Goal: Register for event/course

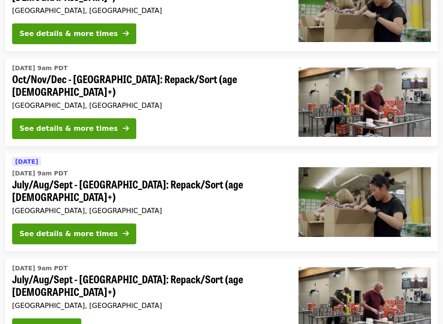
scroll to position [241, 0]
click at [27, 228] on div "See details & more times" at bounding box center [68, 233] width 98 height 10
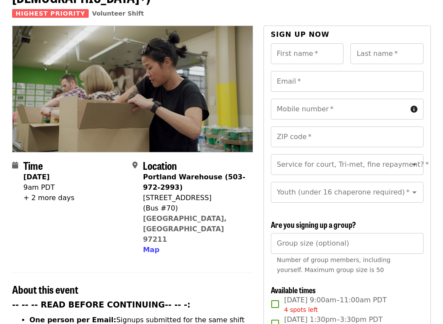
scroll to position [71, 0]
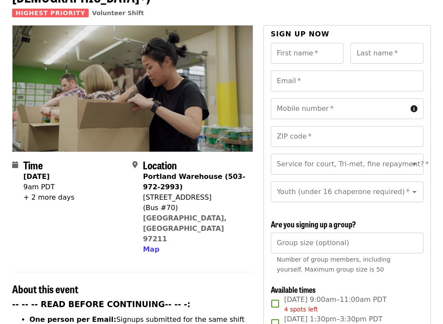
click at [149, 245] on span "Map" at bounding box center [151, 249] width 16 height 8
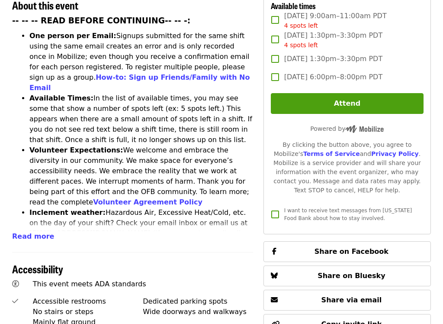
scroll to position [705, 0]
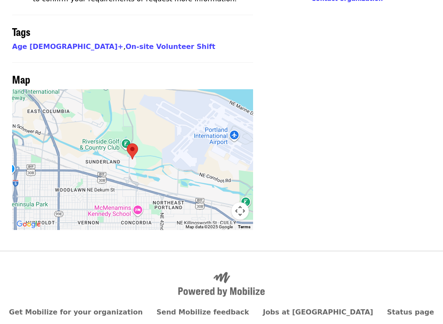
click at [157, 145] on div at bounding box center [132, 159] width 241 height 141
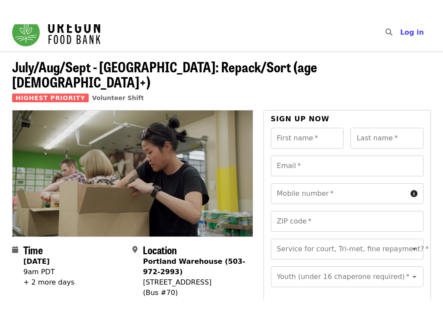
scroll to position [15, 0]
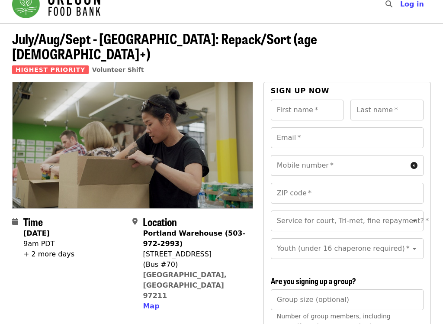
click at [36, 238] on div "9am PDT" at bounding box center [48, 243] width 51 height 10
click at [37, 249] on div "+ 2 more days" at bounding box center [48, 254] width 51 height 10
click at [35, 249] on div "+ 2 more days" at bounding box center [48, 254] width 51 height 10
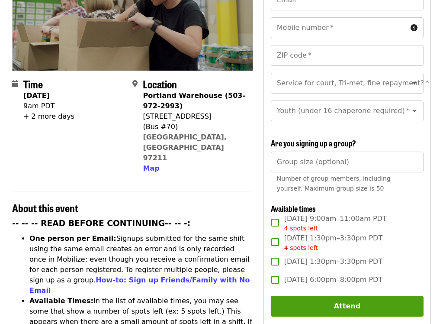
scroll to position [154, 0]
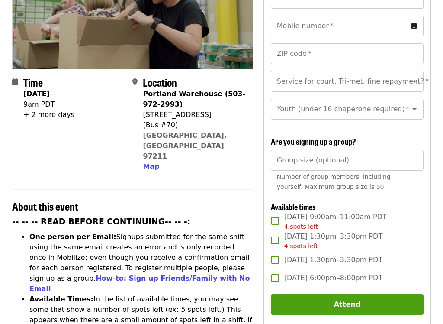
click at [294, 242] on span "4 spots left" at bounding box center [301, 245] width 34 height 7
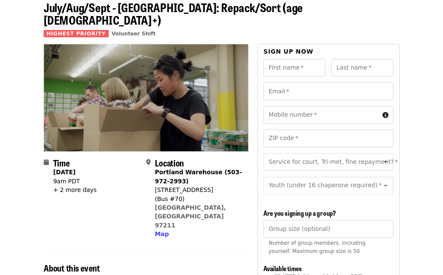
scroll to position [0, 0]
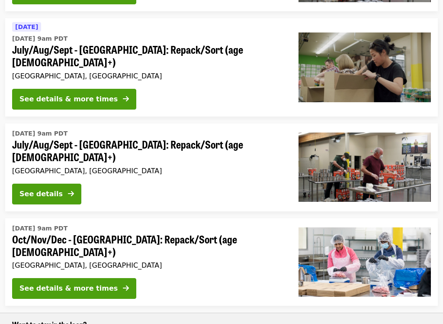
scroll to position [377, 0]
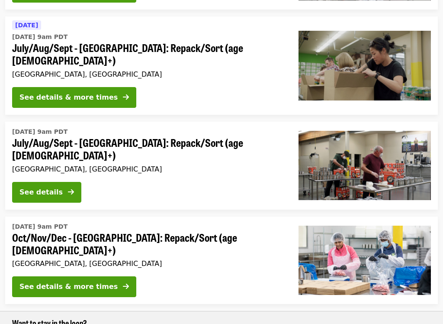
click at [83, 275] on div "See details & more times" at bounding box center [68, 286] width 98 height 10
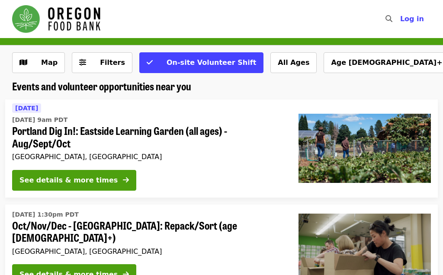
click at [43, 66] on span "Map" at bounding box center [49, 62] width 16 height 8
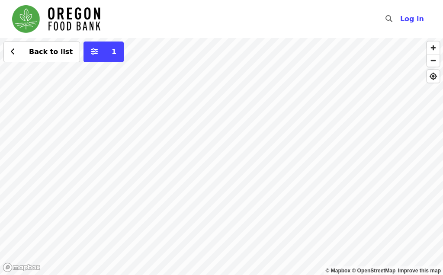
click at [244, 171] on div "Back to list 1" at bounding box center [221, 156] width 443 height 237
click at [238, 182] on div "Back to list 1" at bounding box center [221, 156] width 443 height 237
click at [15, 52] on icon "chevron-left icon" at bounding box center [13, 52] width 4 height 8
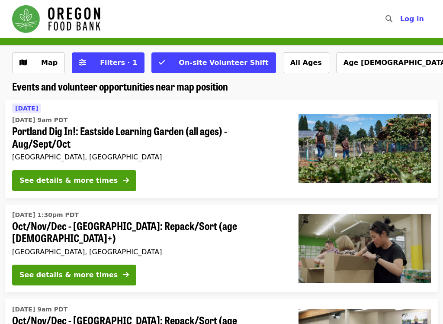
click at [96, 178] on div "See details & more times" at bounding box center [68, 180] width 98 height 10
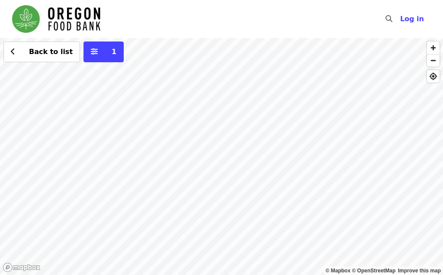
click at [91, 56] on span "More filters (1 selected)" at bounding box center [94, 52] width 7 height 10
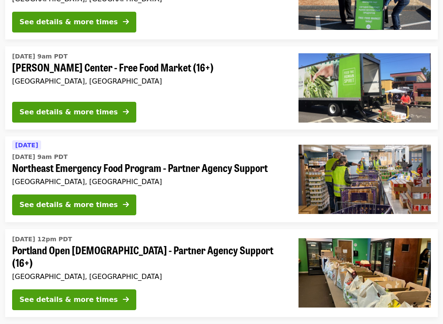
scroll to position [240, 0]
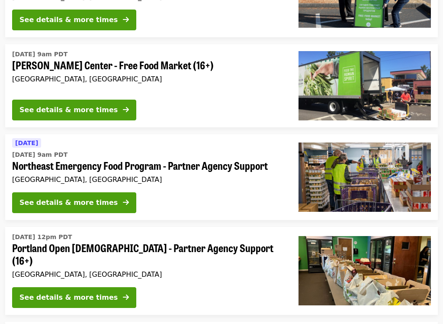
click at [89, 202] on div "See details & more times" at bounding box center [68, 202] width 98 height 10
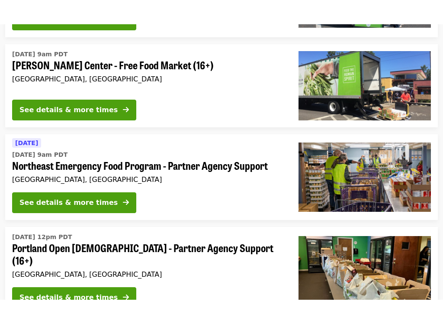
scroll to position [268, 0]
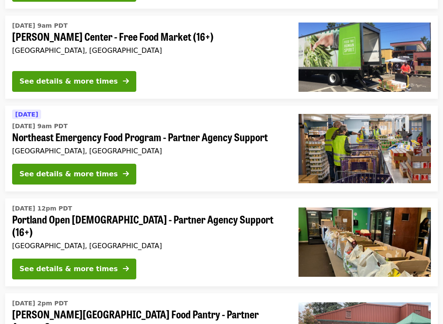
click at [75, 264] on div "See details & more times" at bounding box center [68, 269] width 98 height 10
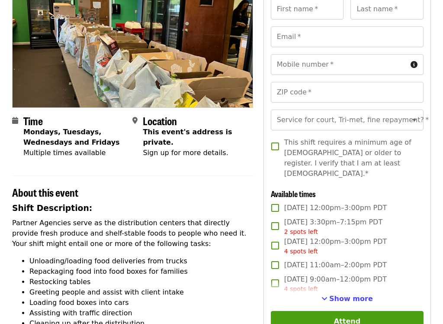
scroll to position [116, 0]
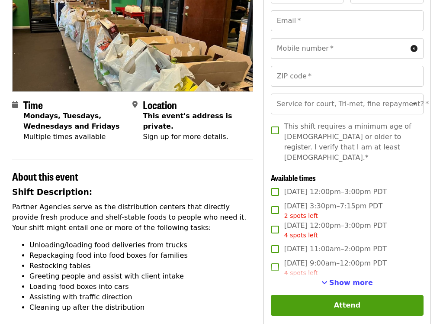
click at [339, 275] on span "Show more" at bounding box center [351, 282] width 44 height 8
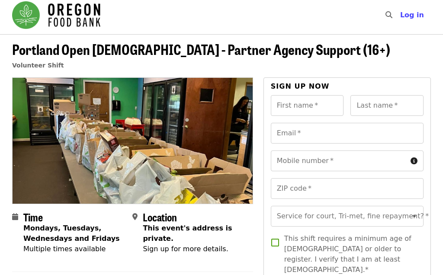
scroll to position [0, 0]
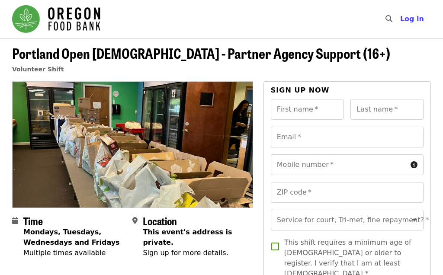
click at [24, 19] on img "Main navigation" at bounding box center [56, 19] width 88 height 28
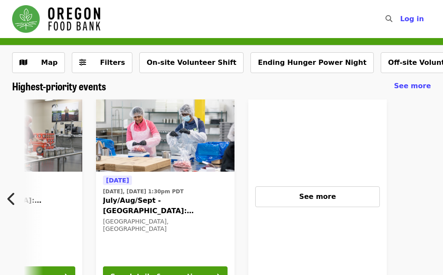
scroll to position [0, 670]
click at [306, 199] on span "See more" at bounding box center [317, 196] width 37 height 8
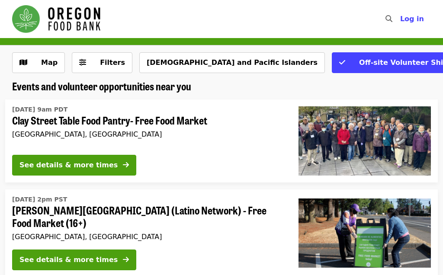
scroll to position [293, 0]
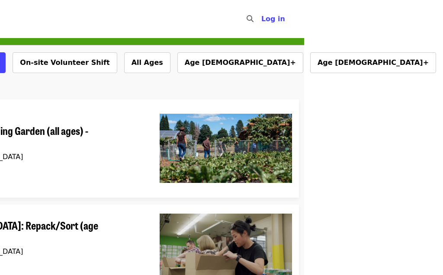
scroll to position [0, 138]
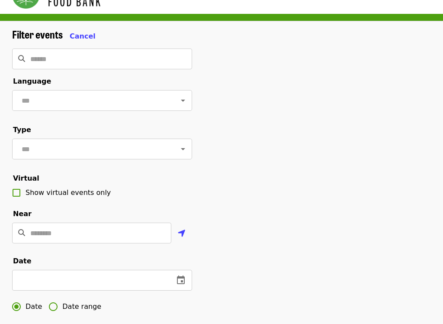
scroll to position [29, 0]
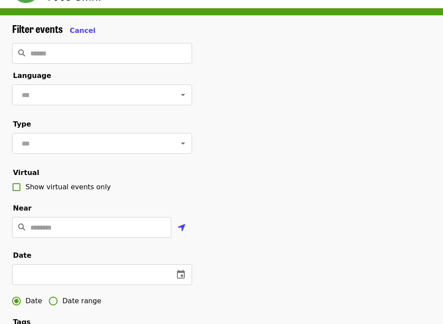
click at [147, 229] on input "Location" at bounding box center [100, 227] width 141 height 21
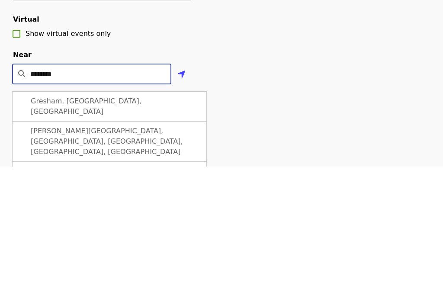
scroll to position [48, 0]
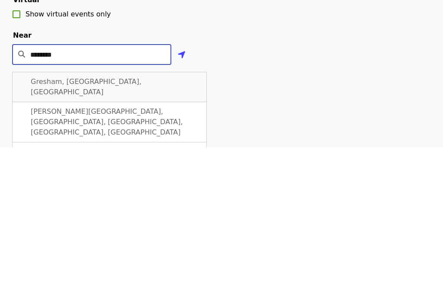
click at [153, 227] on div "Gresham, [GEOGRAPHIC_DATA], [GEOGRAPHIC_DATA]" at bounding box center [109, 242] width 195 height 30
type input "**********"
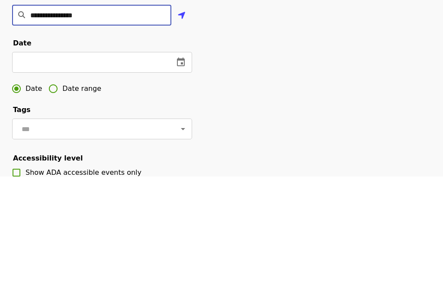
scroll to position [118, 0]
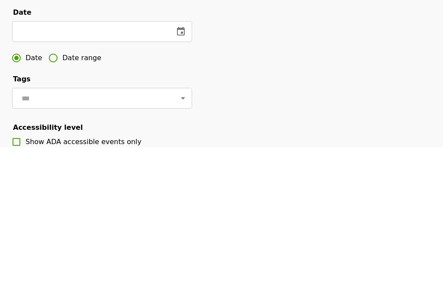
click at [182, 248] on icon "Open" at bounding box center [183, 253] width 10 height 10
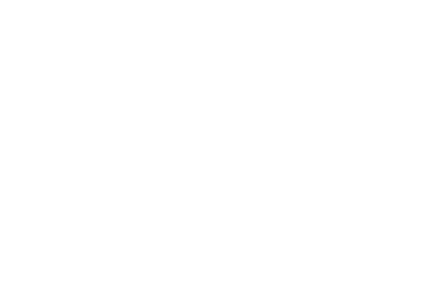
scroll to position [0, 0]
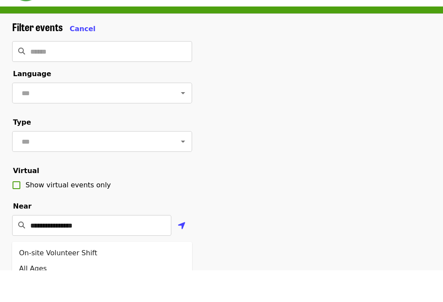
click at [184, 119] on icon "Open" at bounding box center [183, 124] width 10 height 10
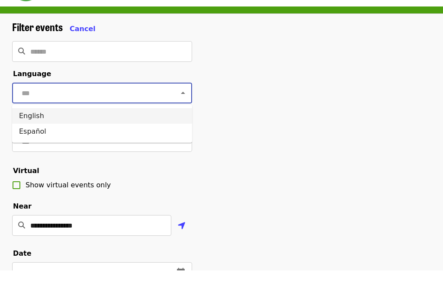
click at [135, 140] on li "English" at bounding box center [102, 148] width 180 height 16
type input "*******"
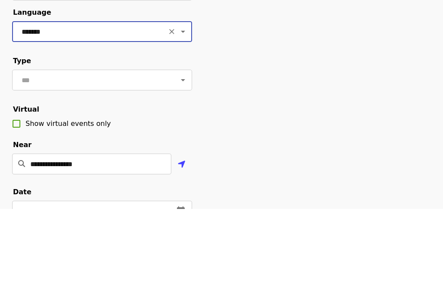
click at [187, 168] on icon "Open" at bounding box center [183, 173] width 10 height 10
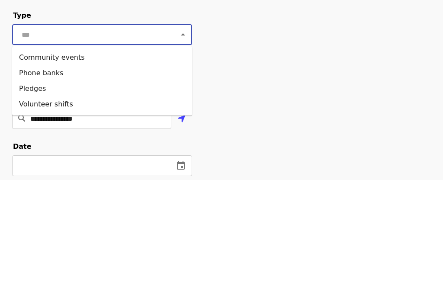
scroll to position [20, 0]
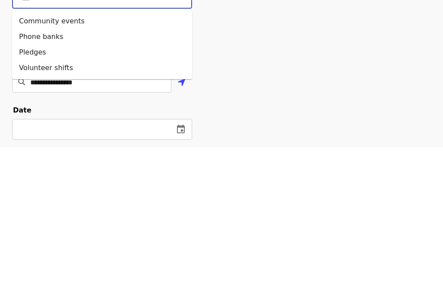
click at [49, 215] on li "Volunteer shifts" at bounding box center [102, 223] width 180 height 16
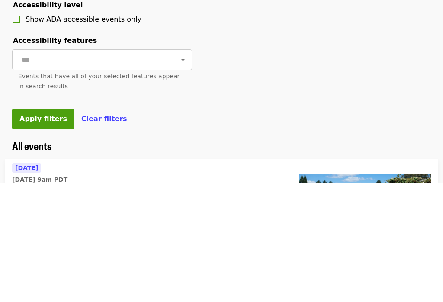
scroll to position [279, 0]
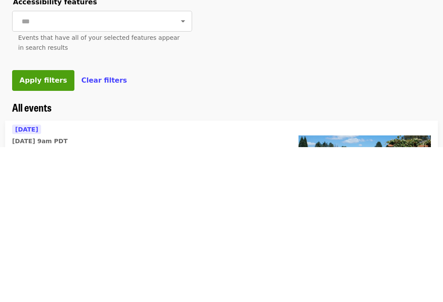
click at [47, 225] on button "Apply filters" at bounding box center [43, 235] width 62 height 21
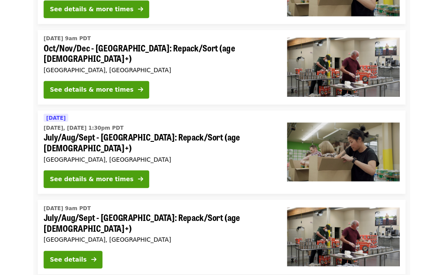
scroll to position [276, 0]
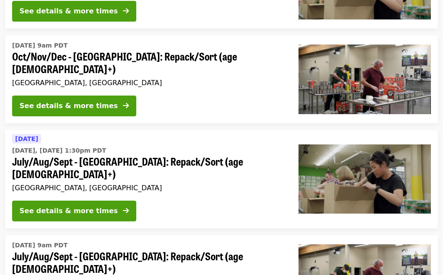
click at [90, 101] on div "See details & more times" at bounding box center [68, 106] width 98 height 10
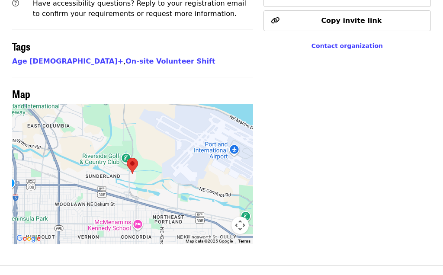
scroll to position [679, 0]
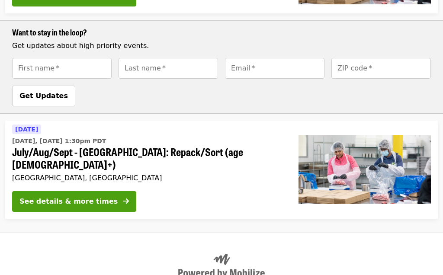
scroll to position [276, 0]
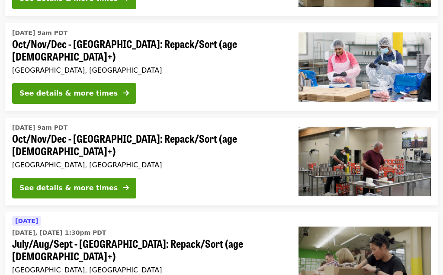
scroll to position [260, 0]
